Goal: Communication & Community: Share content

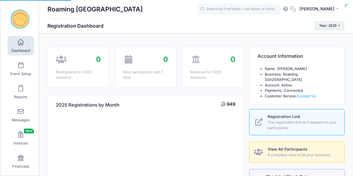
select select
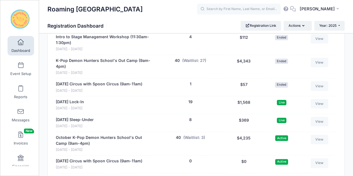
scroll to position [1306, 0]
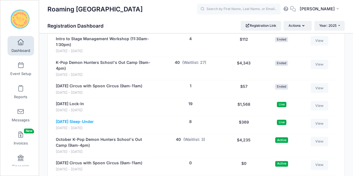
drag, startPoint x: 191, startPoint y: 87, endPoint x: 88, endPoint y: 104, distance: 104.2
drag, startPoint x: 88, startPoint y: 104, endPoint x: 190, endPoint y: 104, distance: 101.7
click at [190, 119] on button "8" at bounding box center [190, 122] width 3 height 6
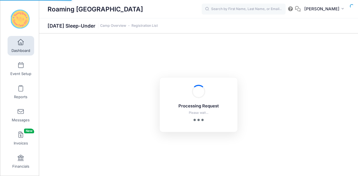
select select "10"
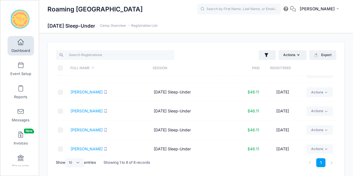
scroll to position [72, 0]
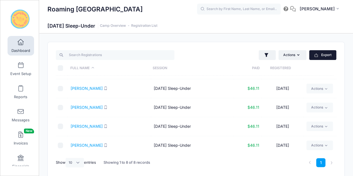
click at [322, 57] on button "Export" at bounding box center [323, 55] width 27 height 10
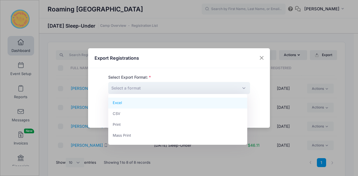
click at [135, 89] on span "Select a format" at bounding box center [125, 88] width 29 height 5
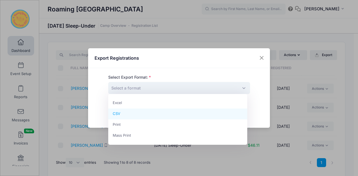
select select "csv"
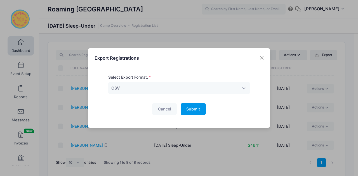
click at [193, 107] on span "Submit" at bounding box center [193, 109] width 14 height 5
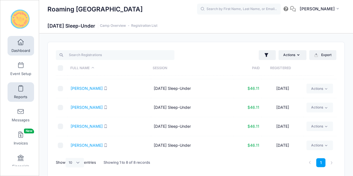
click at [21, 94] on link "Reports" at bounding box center [21, 92] width 27 height 20
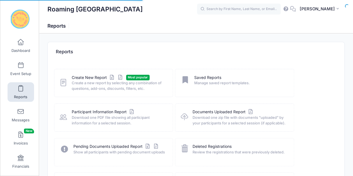
click at [113, 83] on span "Create a new report by selecting any combination of questions, add-ons, discoun…" at bounding box center [119, 85] width 94 height 11
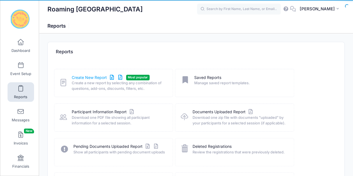
click at [89, 74] on div "Create New Report Most popular Create a new report by selecting any combination…" at bounding box center [113, 83] width 119 height 28
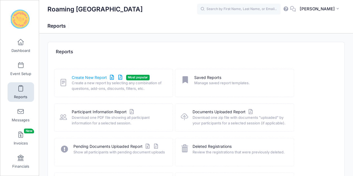
click at [88, 80] on link "Create New Report" at bounding box center [98, 78] width 52 height 6
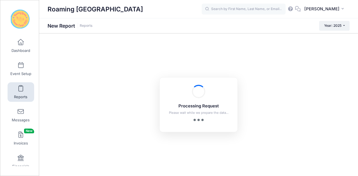
checkbox input "true"
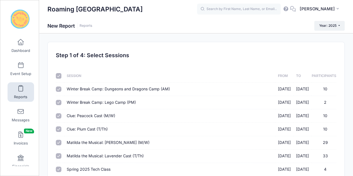
click at [59, 79] on th at bounding box center [60, 76] width 8 height 13
click at [59, 74] on input "checkbox" at bounding box center [59, 76] width 6 height 6
checkbox input "false"
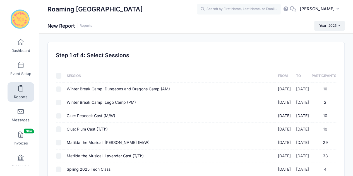
checkbox input "false"
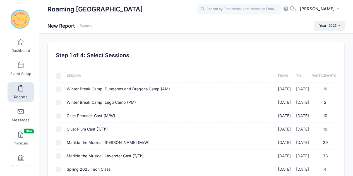
checkbox input "false"
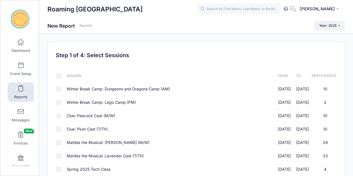
checkbox input "false"
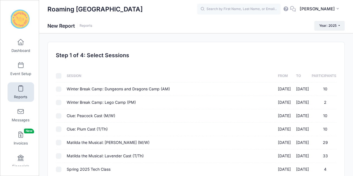
checkbox input "false"
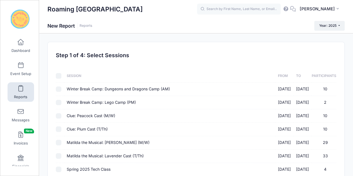
checkbox input "false"
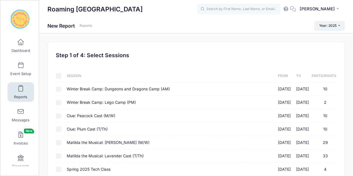
checkbox input "false"
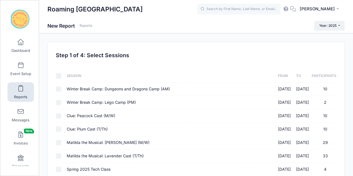
checkbox input "false"
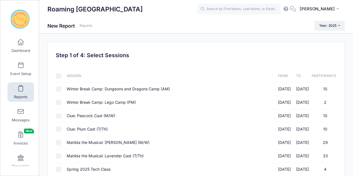
checkbox input "false"
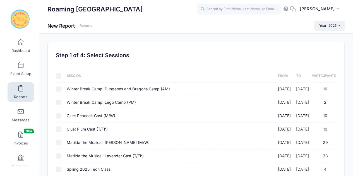
checkbox input "false"
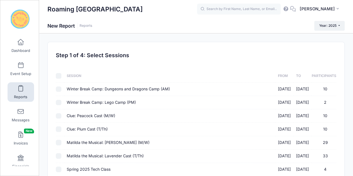
checkbox input "false"
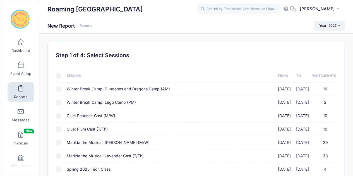
checkbox input "false"
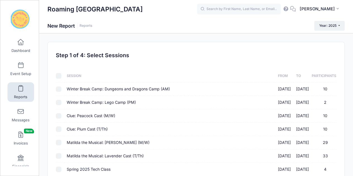
checkbox input "false"
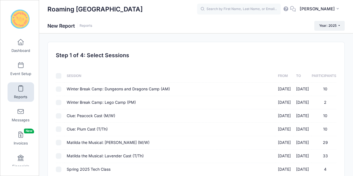
checkbox input "false"
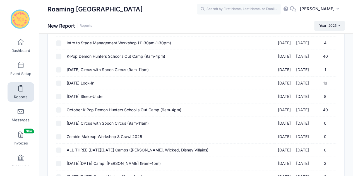
scroll to position [764, 0]
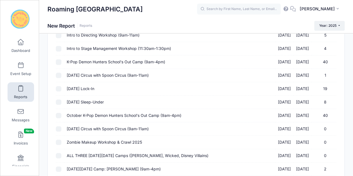
click at [60, 86] on input "October 2025 Lock-In 10/10/2025 - 10/11/2025 19" at bounding box center [59, 89] width 6 height 6
checkbox input "true"
click at [58, 100] on input "October 2025 Sleep-Under 10/10/2025 - 10/10/2025 8" at bounding box center [59, 103] width 6 height 6
checkbox input "true"
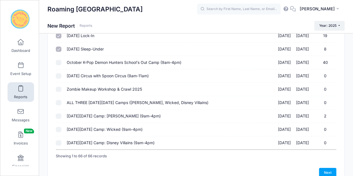
scroll to position [841, 0]
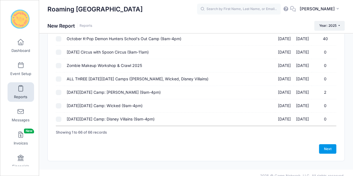
click at [329, 144] on link "Next" at bounding box center [327, 149] width 17 height 10
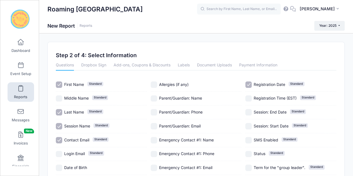
click at [75, 130] on div "Session Name Standard" at bounding box center [101, 127] width 91 height 14
checkbox input "false"
click at [79, 117] on div "Last Name Standard" at bounding box center [101, 113] width 91 height 14
checkbox input "false"
click at [78, 82] on span "First Name" at bounding box center [74, 84] width 20 height 5
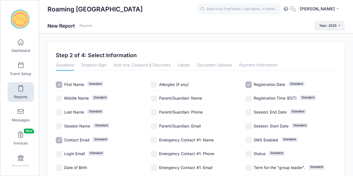
checkbox input "false"
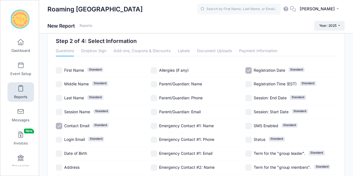
scroll to position [38, 0]
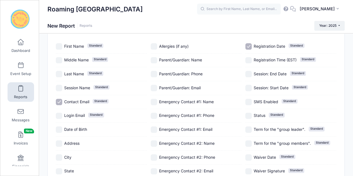
click at [280, 46] on span "Registration Date" at bounding box center [270, 46] width 32 height 5
checkbox input "false"
click at [180, 86] on span "Parent/Guardian: Email" at bounding box center [180, 88] width 42 height 5
checkbox input "true"
click at [191, 127] on span "Emergency Contact #1: Email" at bounding box center [185, 129] width 53 height 5
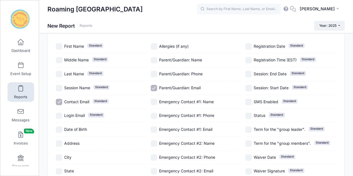
checkbox input "true"
click at [197, 170] on span "Emergency Contact #2: Email" at bounding box center [186, 171] width 54 height 5
checkbox input "true"
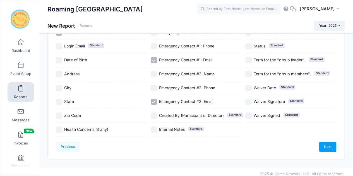
scroll to position [111, 0]
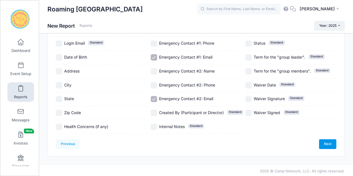
click at [334, 145] on link "Next" at bounding box center [327, 144] width 17 height 10
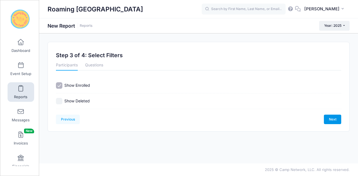
click at [336, 117] on link "Next" at bounding box center [332, 120] width 17 height 10
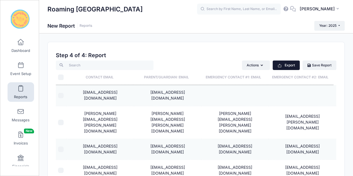
click at [286, 66] on button "Export" at bounding box center [286, 66] width 27 height 10
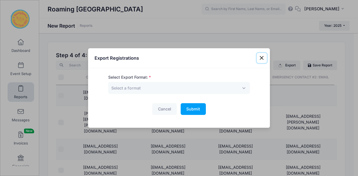
click at [261, 56] on button "Close" at bounding box center [262, 58] width 10 height 10
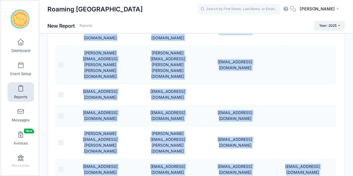
scroll to position [89, 0]
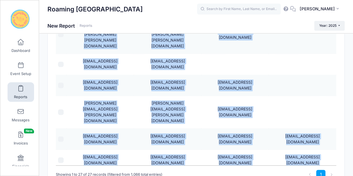
drag, startPoint x: 77, startPoint y: 93, endPoint x: 295, endPoint y: 162, distance: 229.4
click at [295, 162] on tbody "hana.smith4@gmail.com Hana.smith4@gmail.com carolyn@lefkowits.com carolyn@lefko…" at bounding box center [196, 109] width 281 height 703
copy tbody "hana.smith4@gmail.com Hana.smith4@gmail.com carolyn@lefkowits.com carolyn@lefko…"
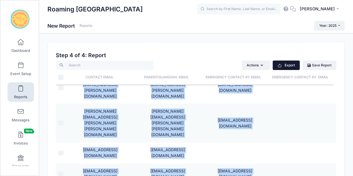
click at [287, 65] on button "Export" at bounding box center [286, 66] width 27 height 10
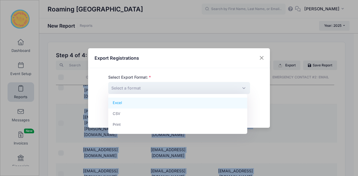
click at [127, 88] on span "Select a format" at bounding box center [125, 88] width 29 height 5
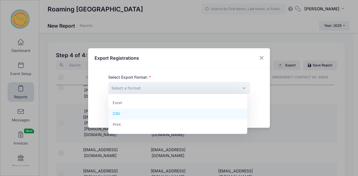
select select "csv"
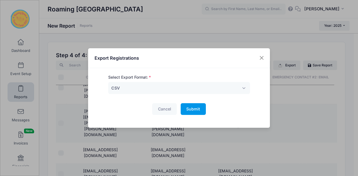
click at [197, 107] on span "Submit" at bounding box center [193, 109] width 14 height 5
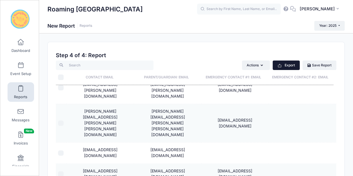
scroll to position [134, 0]
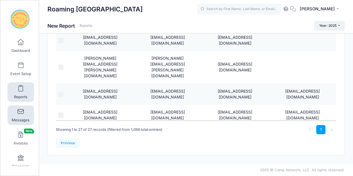
click at [19, 117] on link "Messages" at bounding box center [21, 116] width 27 height 20
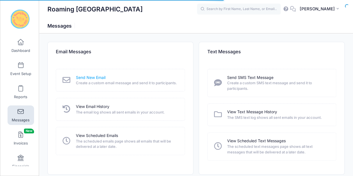
click at [86, 76] on link "Send New Email" at bounding box center [91, 78] width 30 height 6
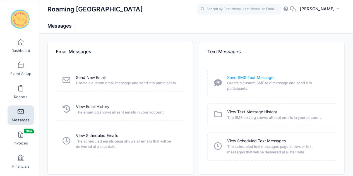
click at [251, 78] on link "Send SMS Text Message" at bounding box center [250, 78] width 46 height 6
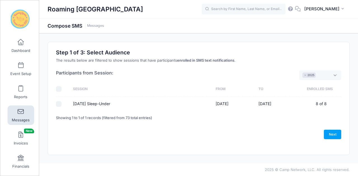
click at [60, 104] on input "[DATE] Sleep-Under" at bounding box center [59, 104] width 6 height 6
checkbox input "true"
click at [54, 86] on div "Please select at least one option Please select only one option Sorry, you can'…" at bounding box center [198, 91] width 290 height 67
click at [56, 89] on div "Please select at least one option Please select only one option Sorry, you can'…" at bounding box center [198, 91] width 290 height 67
click at [336, 134] on link "Next" at bounding box center [332, 135] width 17 height 10
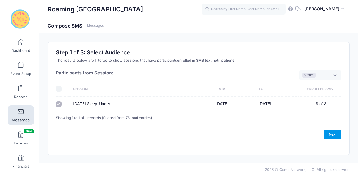
select select "50"
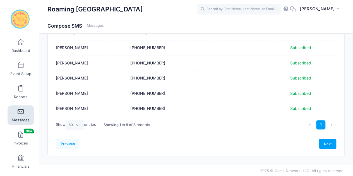
scroll to position [89, 0]
click at [328, 144] on link "Next" at bounding box center [327, 144] width 17 height 10
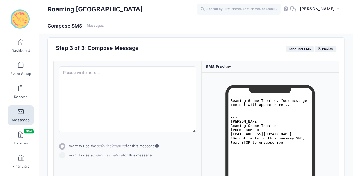
scroll to position [0, 0]
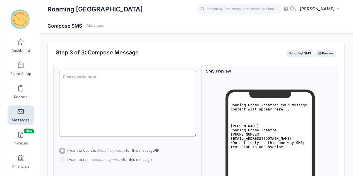
click at [151, 96] on textarea at bounding box center [127, 104] width 137 height 66
paste textarea "Quick update: tonight’s lock-in is canceled due to a medical emergency. Please …"
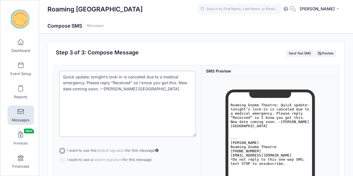
click at [126, 91] on textarea "Quick update: tonight’s lock-in is canceled due to a medical emergency. Please …" at bounding box center [127, 104] width 137 height 66
drag, startPoint x: 108, startPoint y: 77, endPoint x: 120, endPoint y: 79, distance: 13.0
click at [120, 79] on textarea "Quick update: tonight’s lock-in is canceled due to a medical emergency. Please …" at bounding box center [127, 104] width 137 height 66
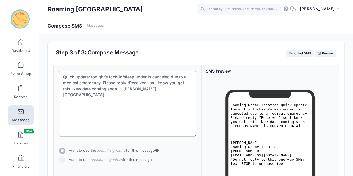
click at [190, 98] on textarea "Quick update: tonight’s lock-in/sleep under is canceled due to a medical emerge…" at bounding box center [127, 104] width 137 height 66
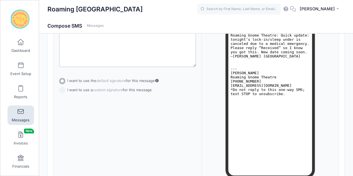
scroll to position [128, 0]
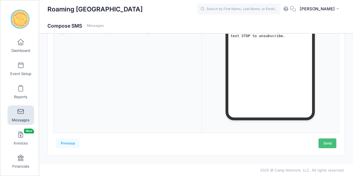
type textarea "Quick update: tonight’s lock-in/sleep under is canceled due to a medical emerge…"
click at [325, 141] on link "Send" at bounding box center [328, 144] width 18 height 10
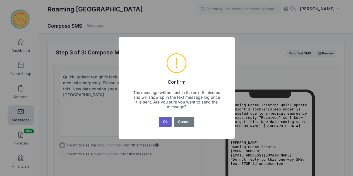
click at [163, 125] on button "Ok" at bounding box center [165, 122] width 13 height 10
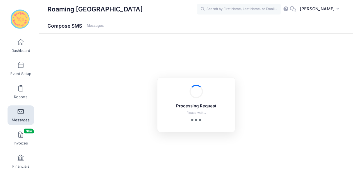
scroll to position [128, 0]
